Goal: Transaction & Acquisition: Purchase product/service

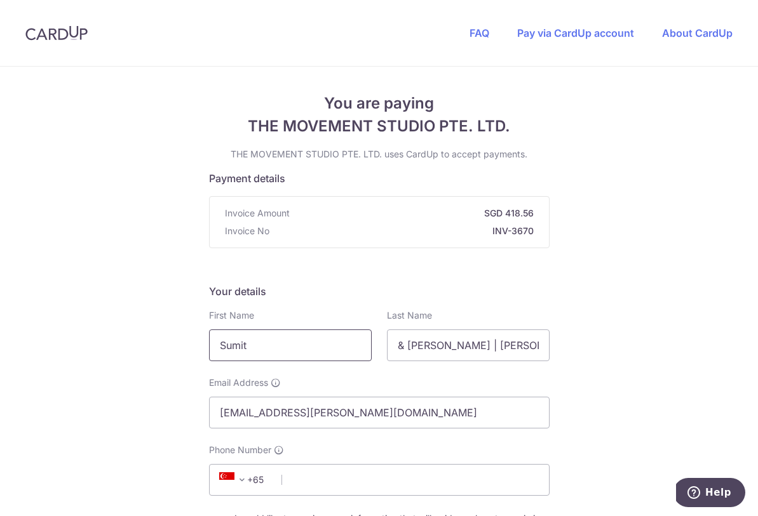
click at [313, 342] on input "Sumit" at bounding box center [290, 346] width 163 height 32
type input "[PERSON_NAME]"
click at [474, 346] on input "& [PERSON_NAME] | [PERSON_NAME]" at bounding box center [468, 346] width 163 height 32
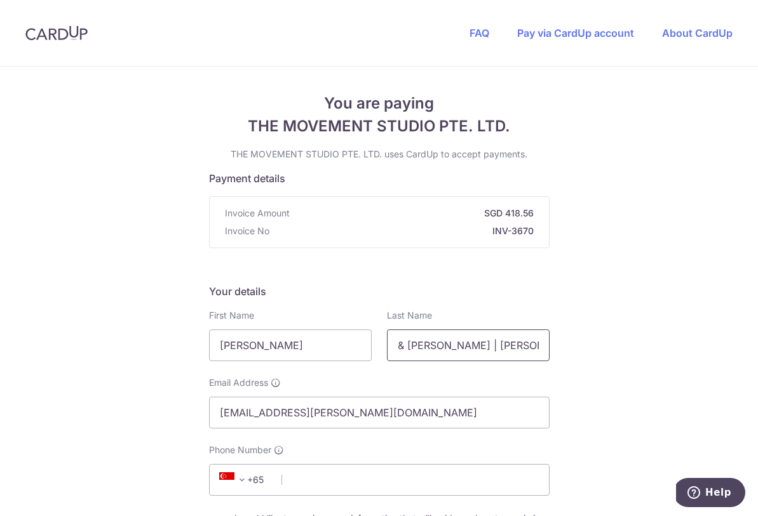
click at [474, 346] on input "& [PERSON_NAME] | [PERSON_NAME]" at bounding box center [468, 346] width 163 height 32
type input "Chandra"
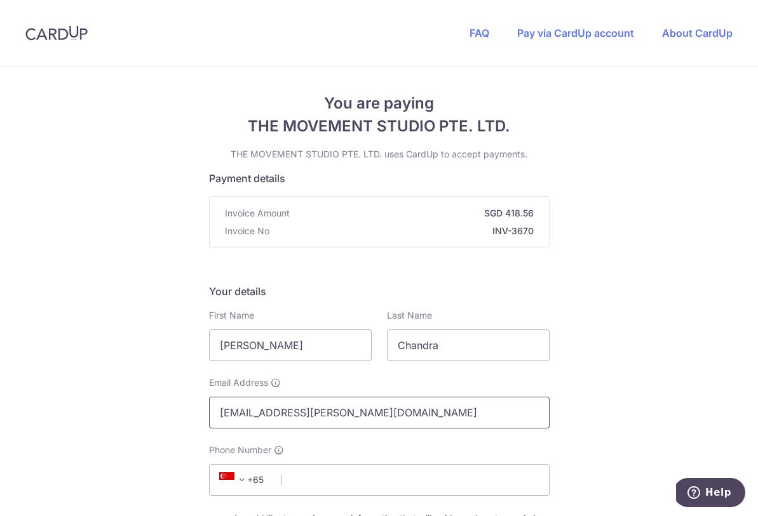
click at [370, 415] on input "[EMAIL_ADDRESS][PERSON_NAME][DOMAIN_NAME]" at bounding box center [379, 413] width 340 height 32
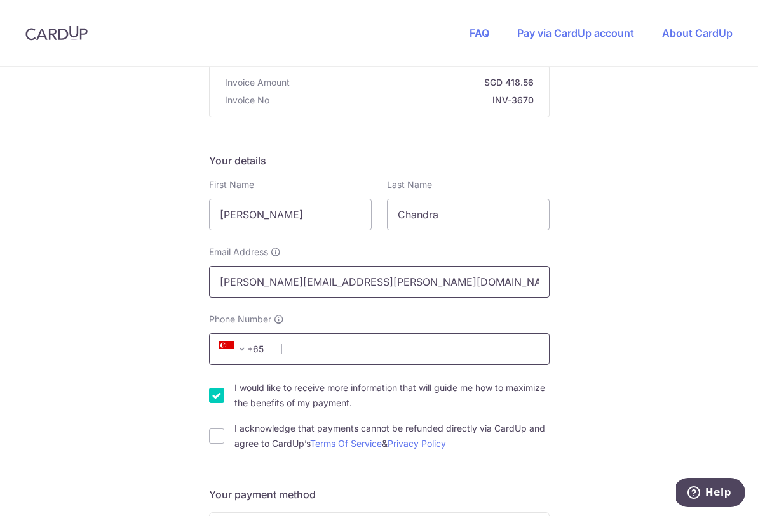
scroll to position [134, 0]
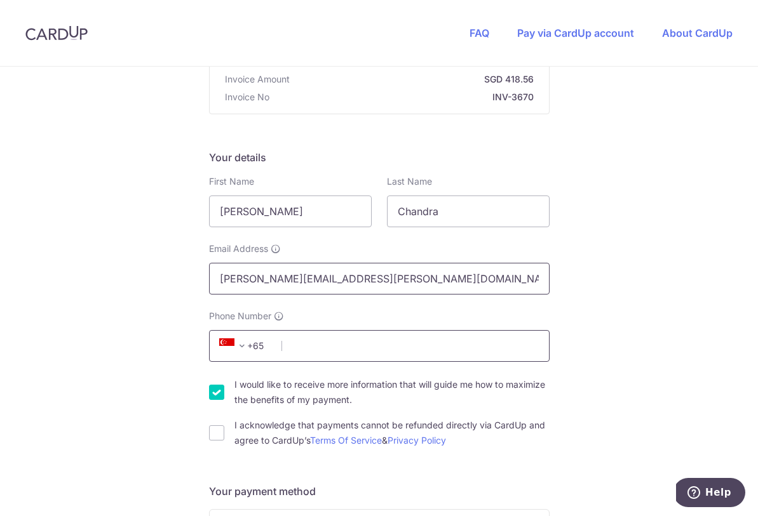
type input "[PERSON_NAME][EMAIL_ADDRESS][PERSON_NAME][DOMAIN_NAME]"
click at [348, 345] on input "Phone Number" at bounding box center [379, 346] width 340 height 32
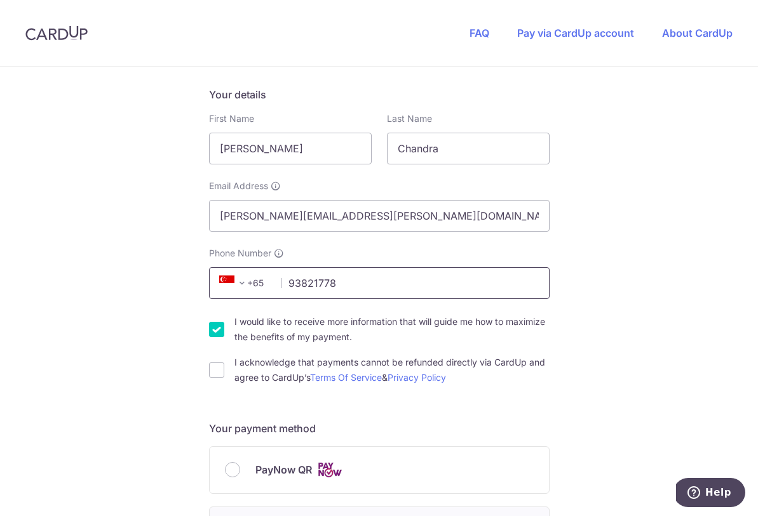
scroll to position [238, 0]
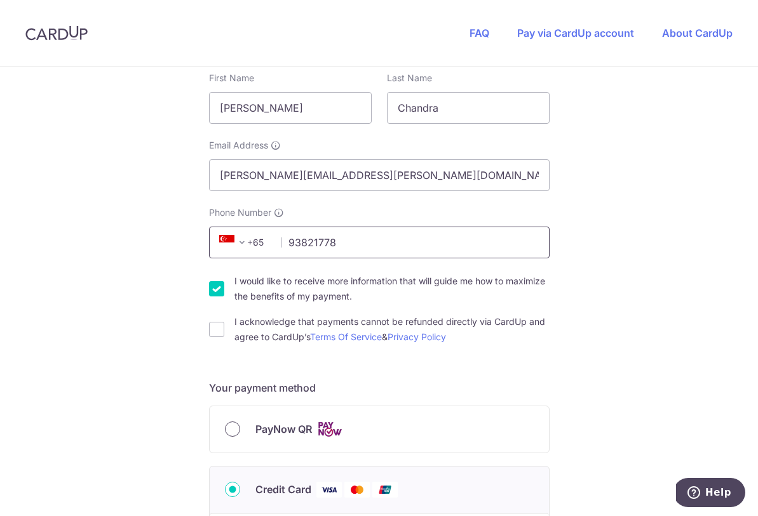
type input "93821778"
click at [234, 431] on input "PayNow QR" at bounding box center [232, 429] width 15 height 15
radio input "true"
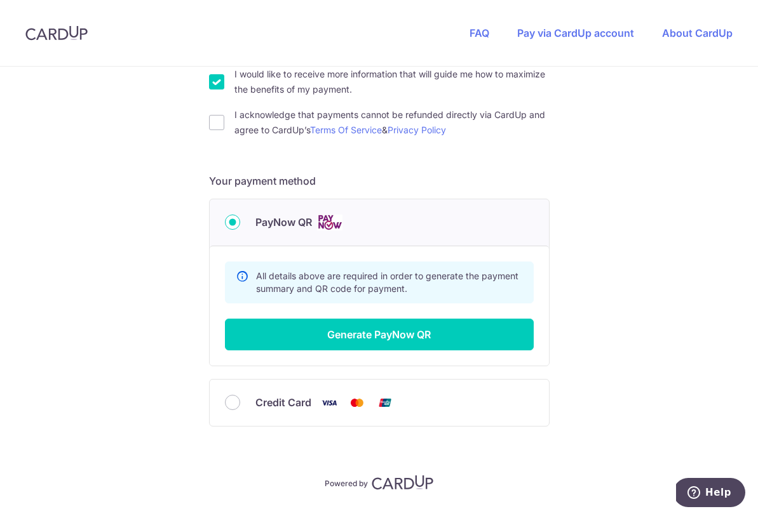
scroll to position [478, 0]
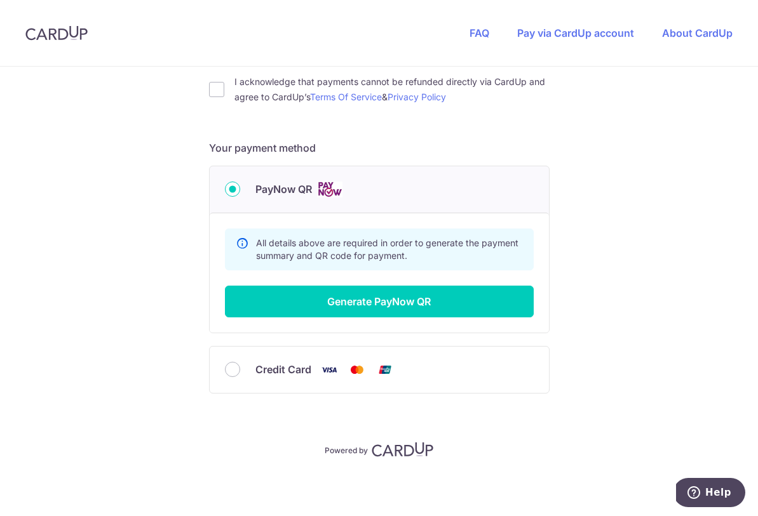
click at [231, 380] on div "Credit Card" at bounding box center [379, 370] width 339 height 46
click at [231, 368] on input "Credit Card" at bounding box center [232, 369] width 15 height 15
radio input "true"
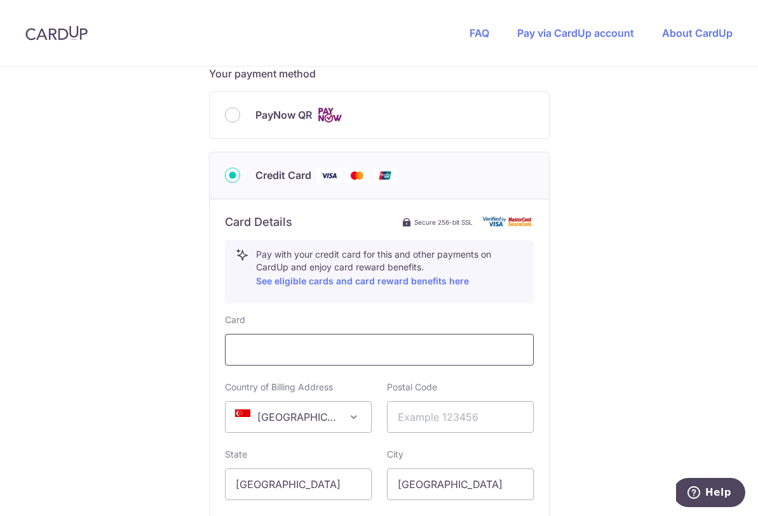
scroll to position [577, 0]
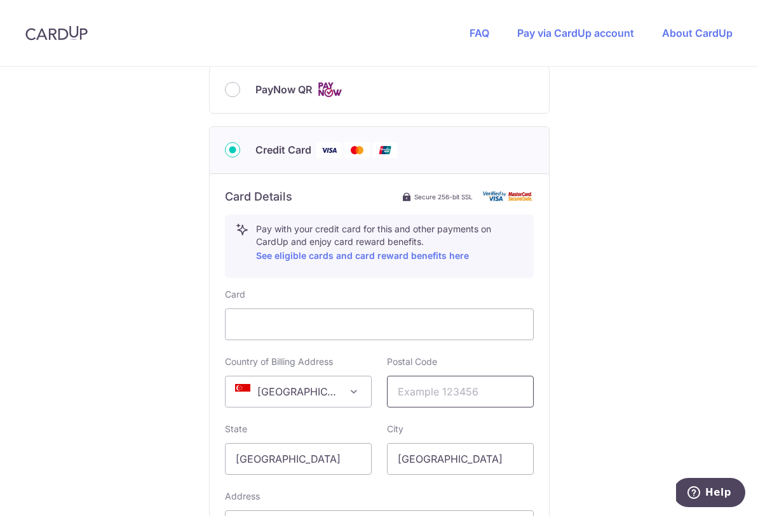
click at [438, 390] on input "text" at bounding box center [460, 392] width 147 height 32
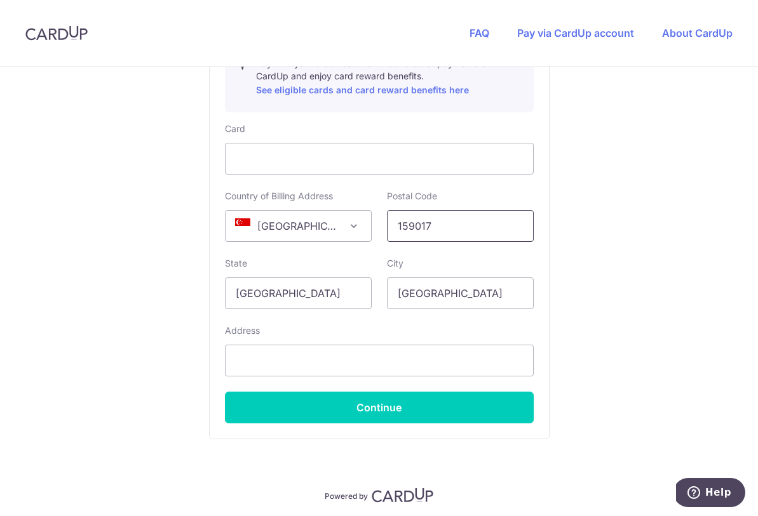
scroll to position [749, 0]
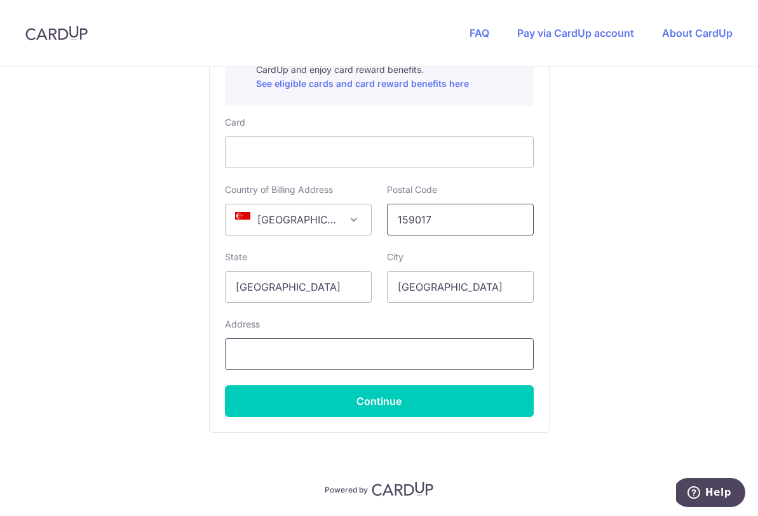
type input "159017"
click at [346, 351] on input "text" at bounding box center [379, 355] width 309 height 32
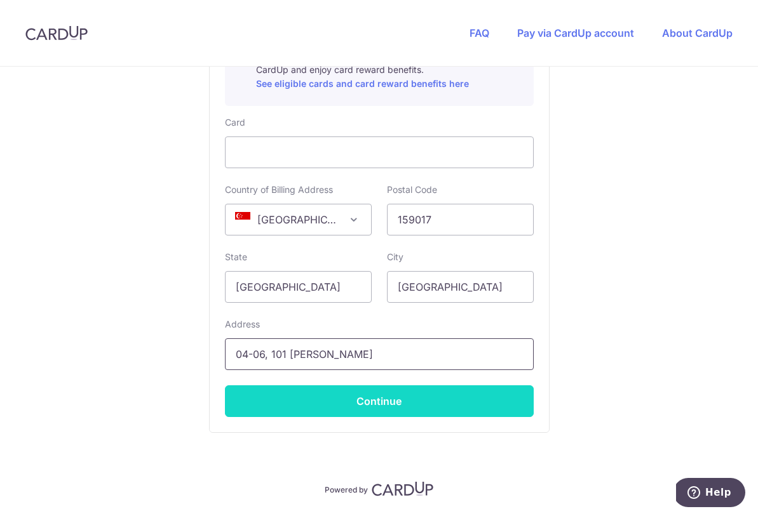
type input "04-06, 101 [PERSON_NAME]"
click at [395, 410] on button "Continue" at bounding box center [379, 402] width 309 height 32
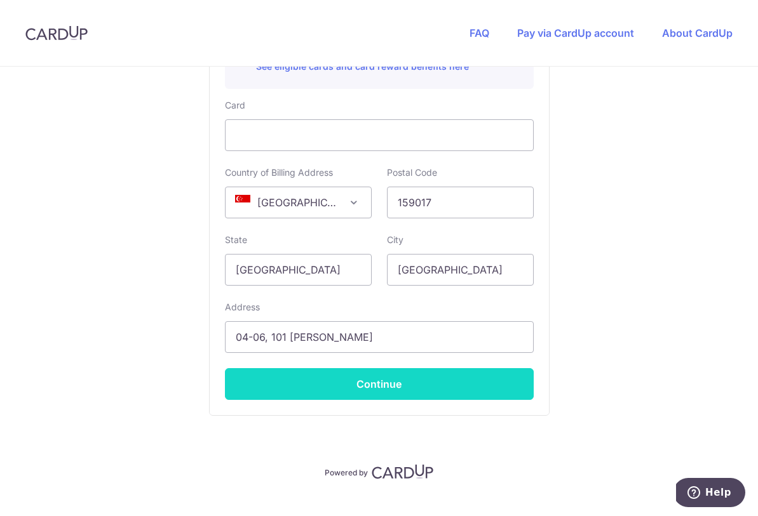
click at [372, 387] on button "Continue" at bounding box center [379, 384] width 309 height 32
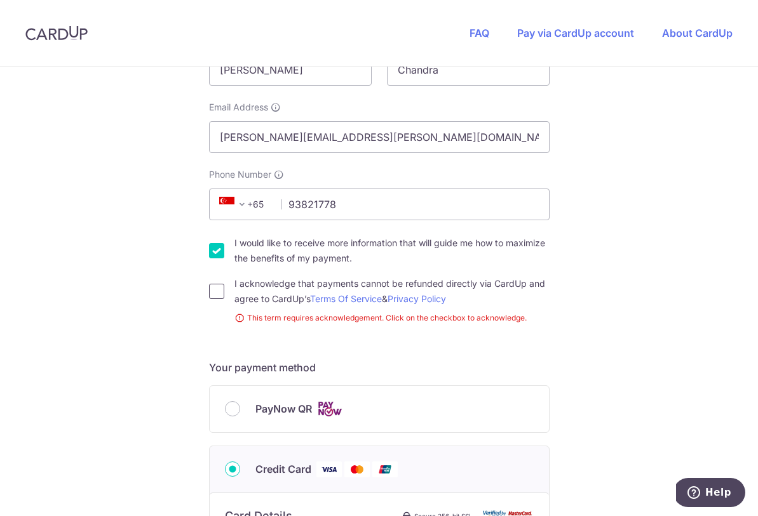
click at [215, 292] on input "I acknowledge that payments cannot be refunded directly via CardUp and agree to…" at bounding box center [216, 291] width 15 height 15
checkbox input "true"
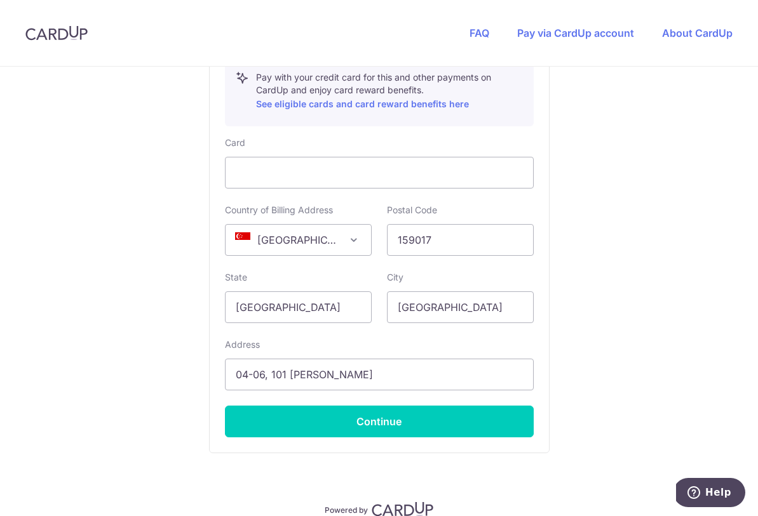
scroll to position [734, 0]
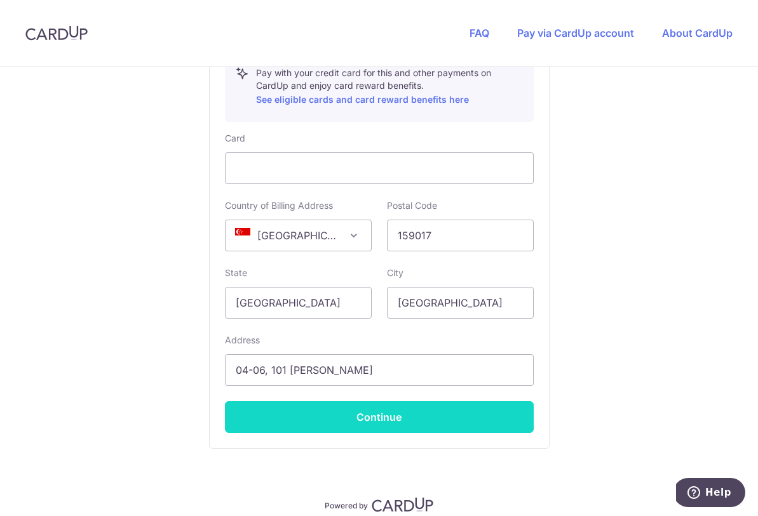
click at [351, 412] on button "Continue" at bounding box center [379, 417] width 309 height 32
type input "**** 1486"
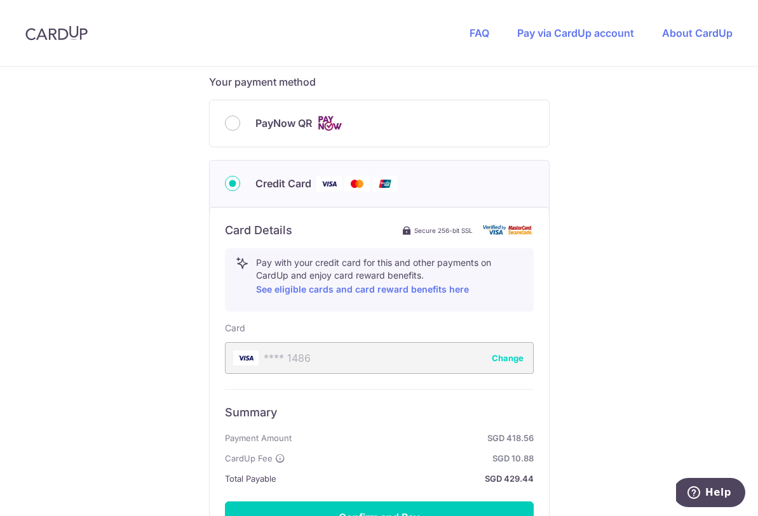
scroll to position [504, 0]
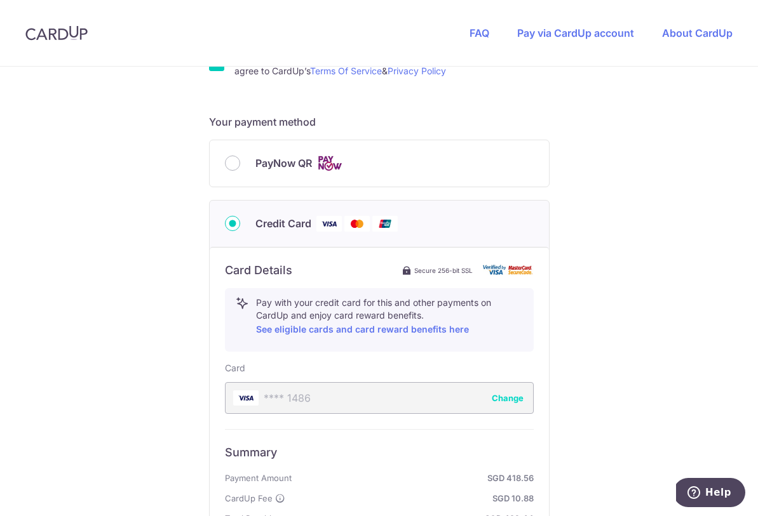
click at [265, 159] on span "PayNow QR" at bounding box center [283, 163] width 57 height 15
click at [240, 159] on input "PayNow QR" at bounding box center [232, 163] width 15 height 15
radio input "true"
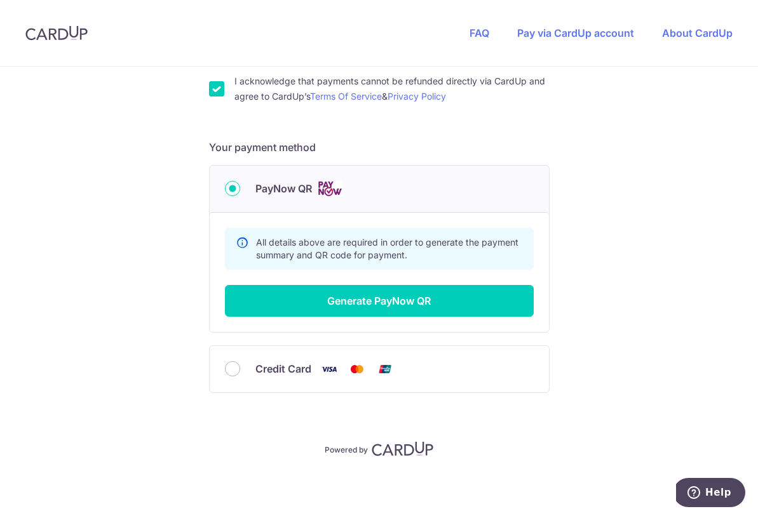
scroll to position [478, 0]
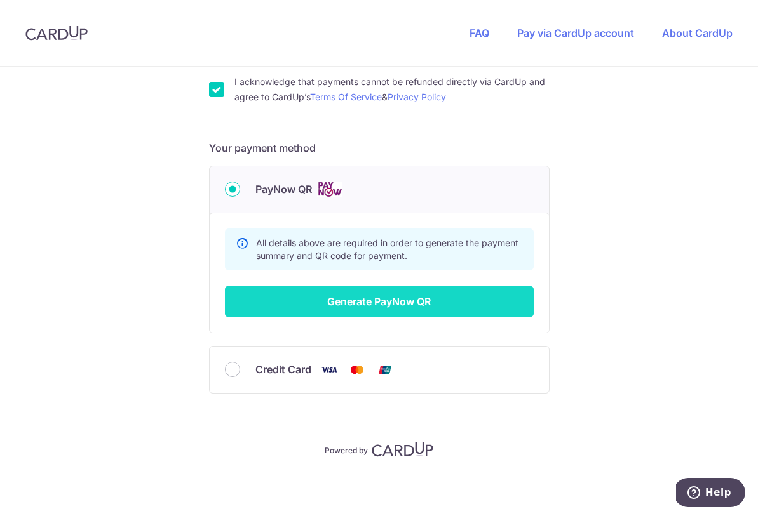
click at [330, 309] on button "Generate PayNow QR" at bounding box center [379, 302] width 309 height 32
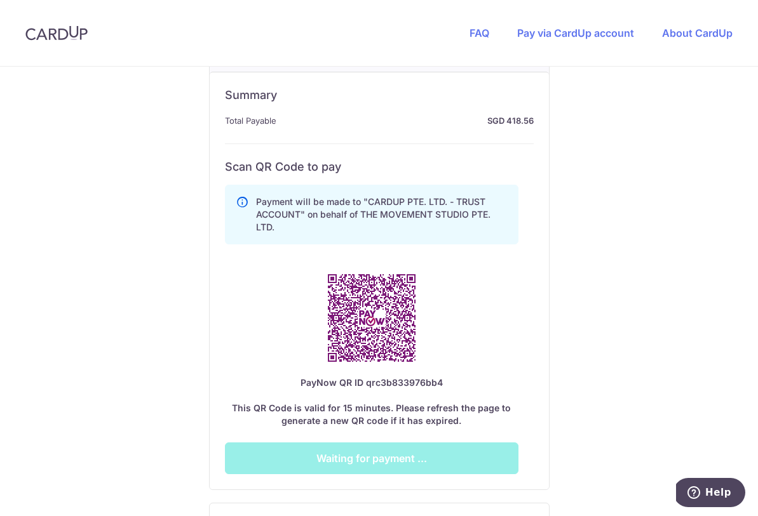
scroll to position [621, 0]
